Goal: Task Accomplishment & Management: Complete application form

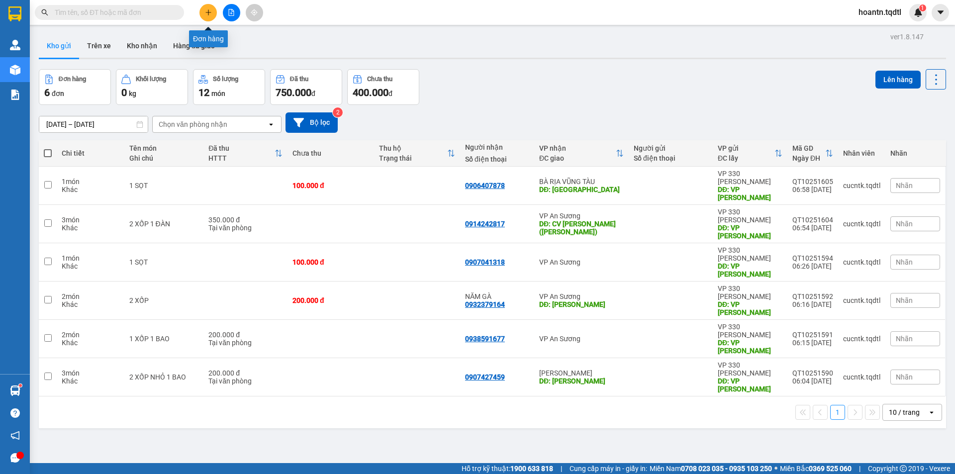
click at [203, 11] on button at bounding box center [207, 12] width 17 height 17
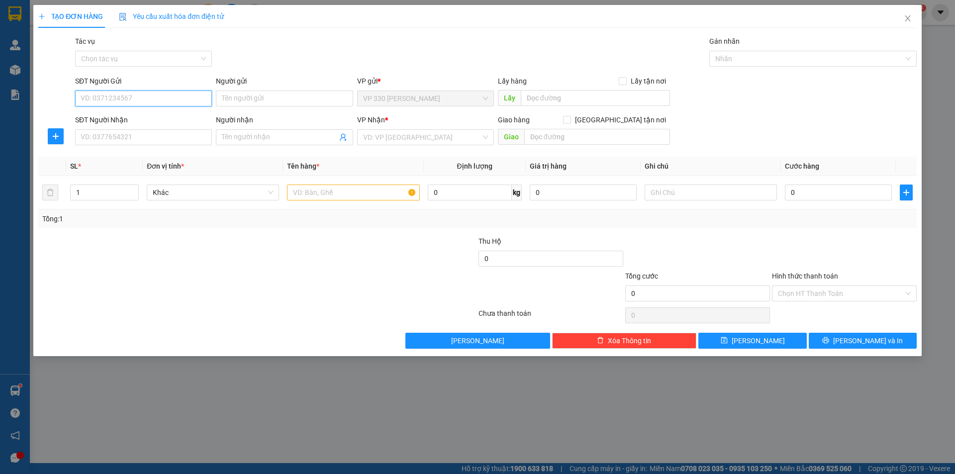
click at [143, 99] on input "SĐT Người Gửi" at bounding box center [143, 99] width 137 height 16
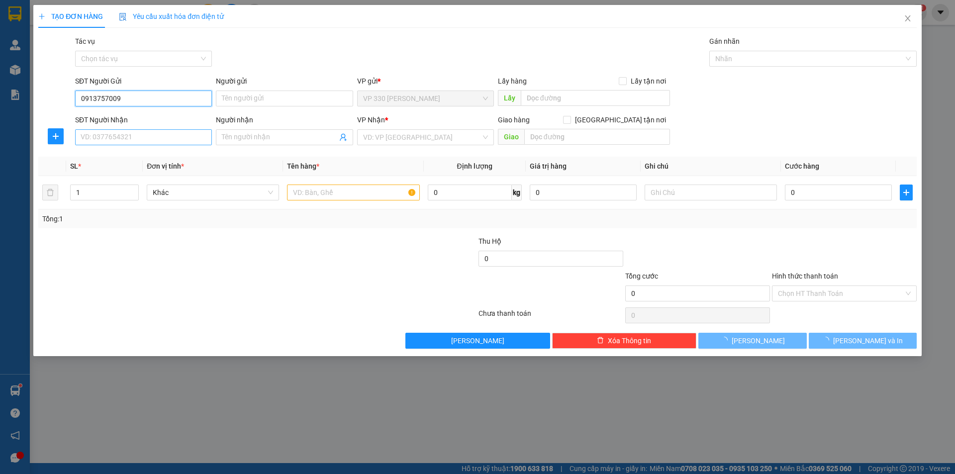
type input "0913757009"
click at [137, 139] on input "SĐT Người Nhận" at bounding box center [143, 137] width 137 height 16
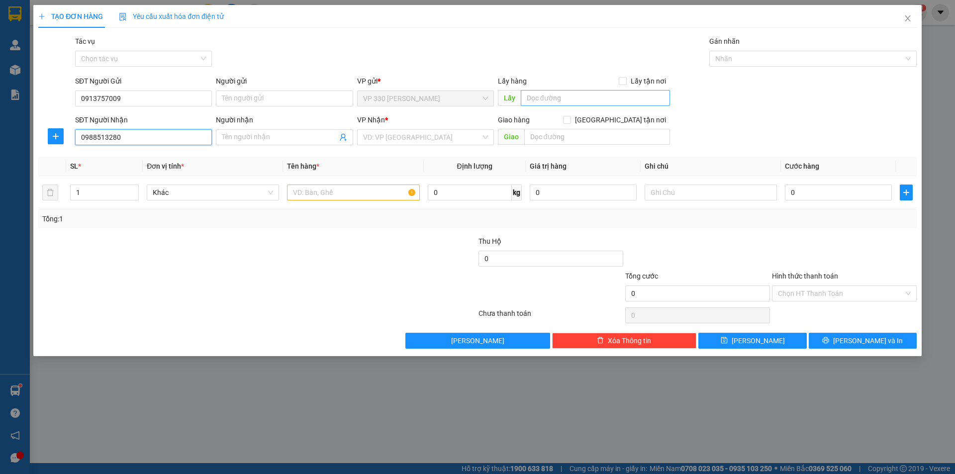
type input "0988513280"
click at [563, 100] on input "text" at bounding box center [595, 98] width 149 height 16
type input "VPTL"
click at [426, 138] on input "search" at bounding box center [422, 137] width 118 height 15
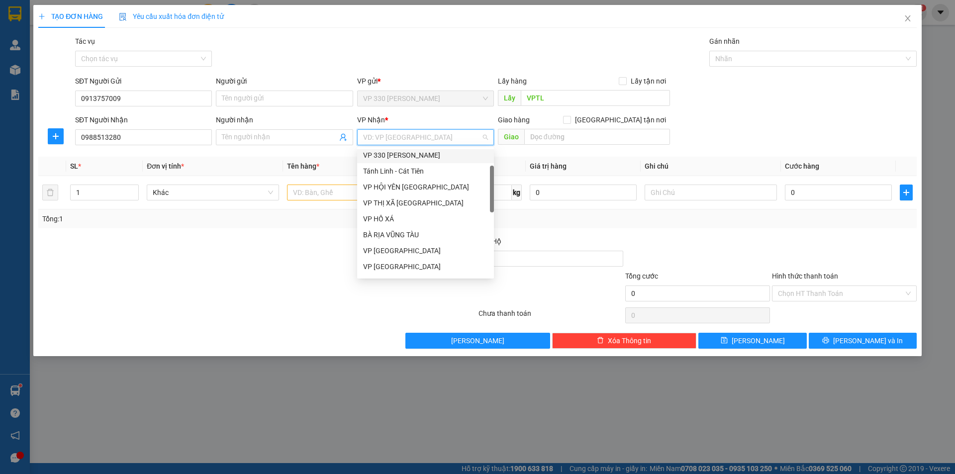
scroll to position [249, 0]
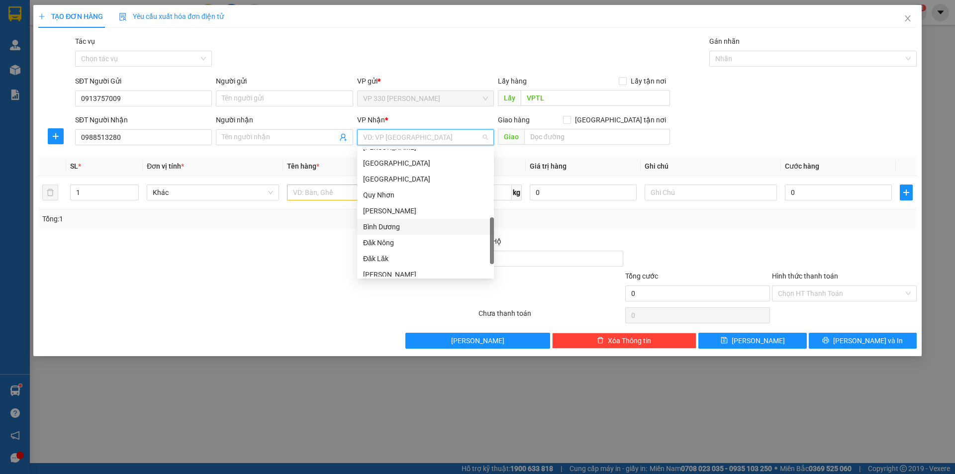
click at [390, 225] on div "Bình Dương" at bounding box center [425, 226] width 125 height 11
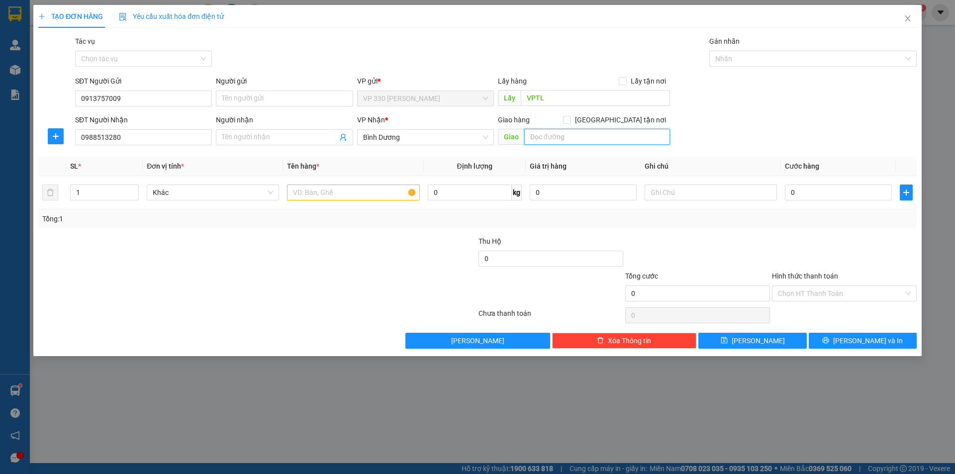
click at [579, 136] on input "text" at bounding box center [597, 137] width 146 height 16
type input "CẦU ÔNG BỐ"
click at [402, 196] on input "text" at bounding box center [353, 193] width 132 height 16
type input "`"
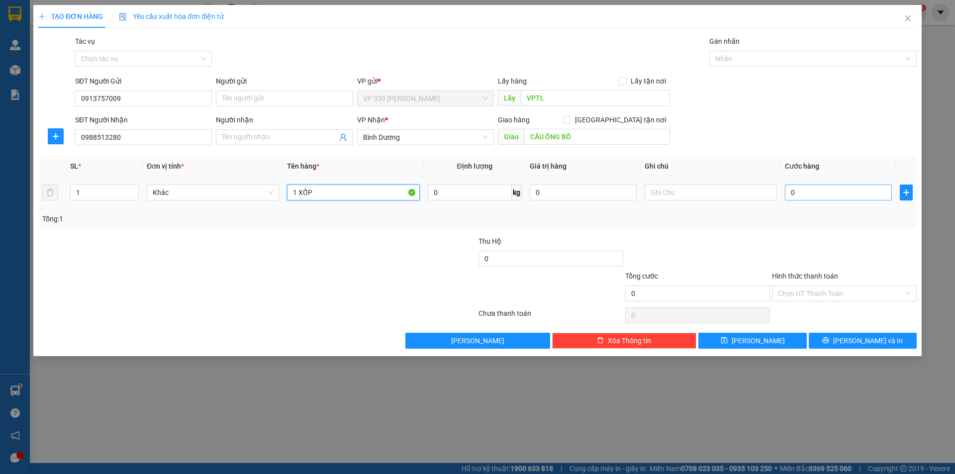
type input "1 XỐP"
click at [862, 191] on input "0" at bounding box center [838, 193] width 107 height 16
type input "1"
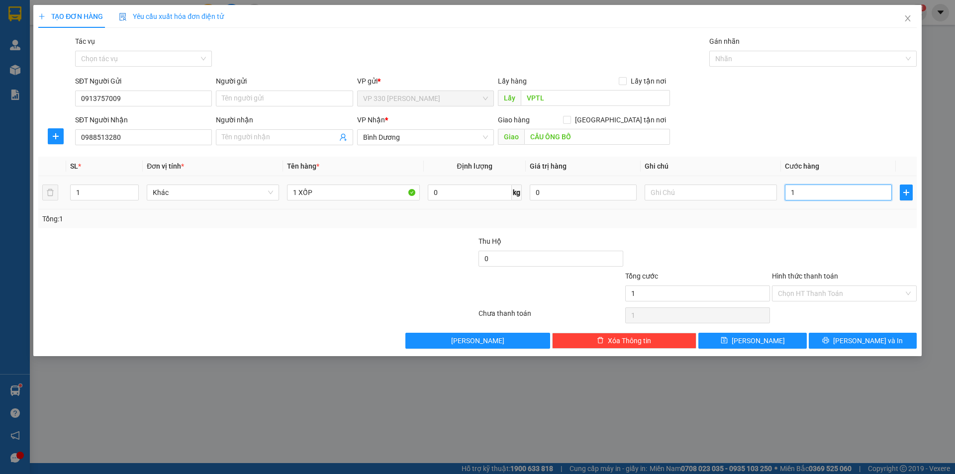
type input "15"
type input "150"
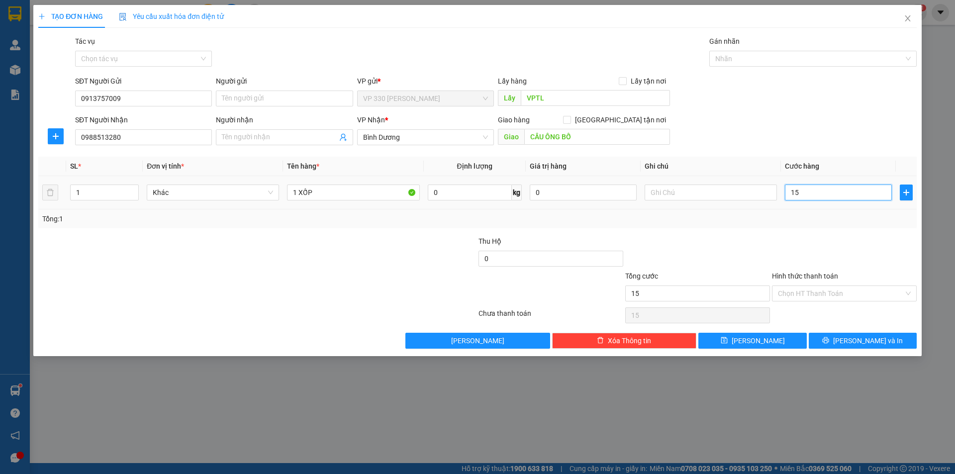
type input "150"
type input "150.000"
click at [857, 287] on input "Hình thức thanh toán" at bounding box center [841, 293] width 126 height 15
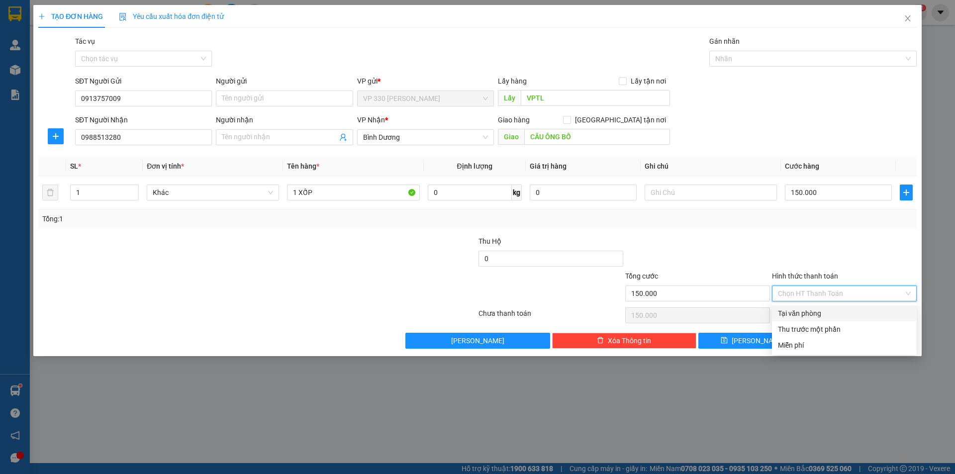
click at [845, 251] on div at bounding box center [844, 253] width 147 height 35
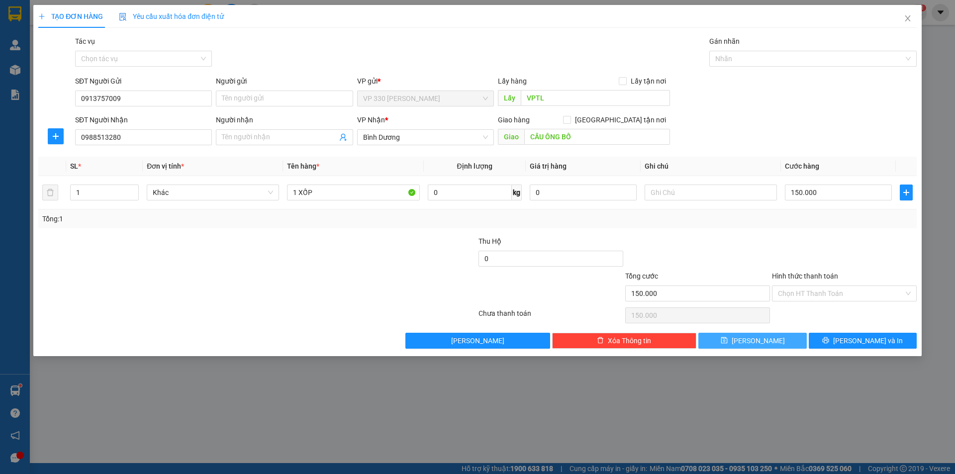
click at [727, 342] on icon "save" at bounding box center [724, 340] width 6 height 6
type input "0"
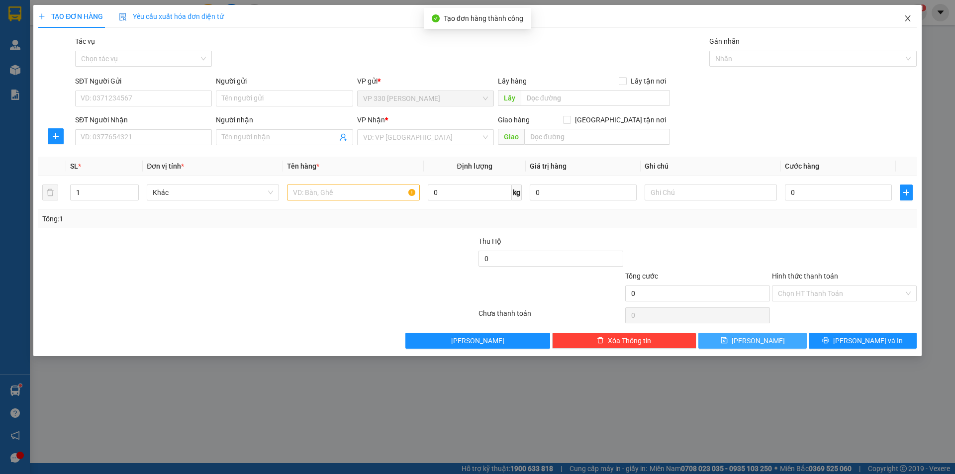
click at [904, 18] on icon "close" at bounding box center [908, 18] width 8 height 8
